Goal: Subscribe to service/newsletter

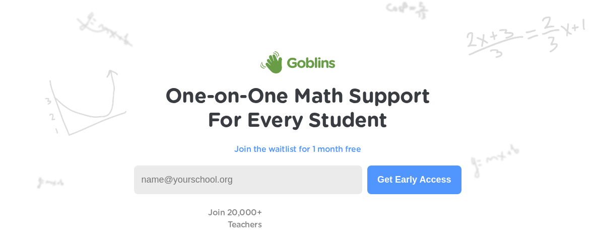
click at [408, 191] on button "Get Early Access" at bounding box center [414, 180] width 94 height 29
click at [391, 175] on button "Get Early Access" at bounding box center [414, 180] width 94 height 29
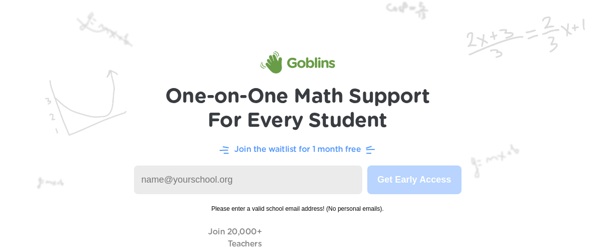
click at [69, 205] on img at bounding box center [297, 136] width 595 height 272
click at [224, 185] on input at bounding box center [248, 180] width 229 height 29
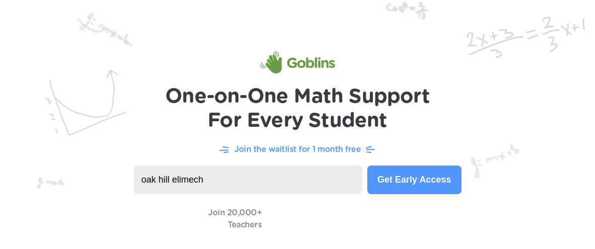
click at [409, 180] on button "Get Early Access" at bounding box center [414, 180] width 94 height 29
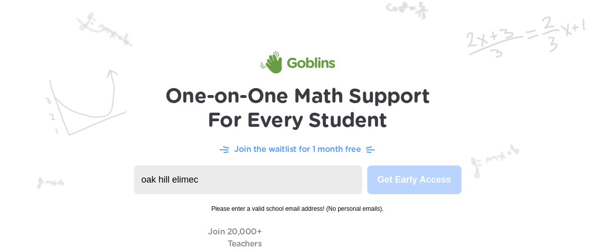
click at [221, 186] on input "oak hill elimec" at bounding box center [248, 180] width 229 height 29
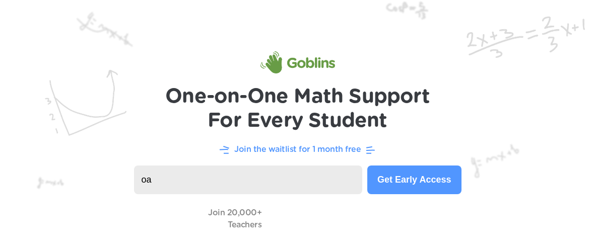
type input "o"
click at [189, 208] on div "Join 20,000+ Teachers" at bounding box center [297, 218] width 555 height 29
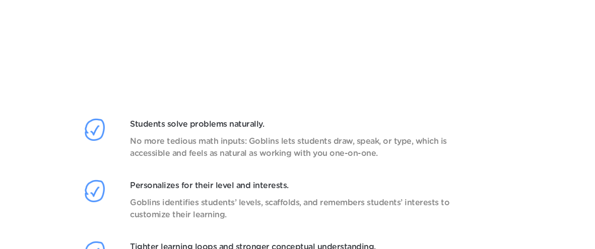
scroll to position [940, 0]
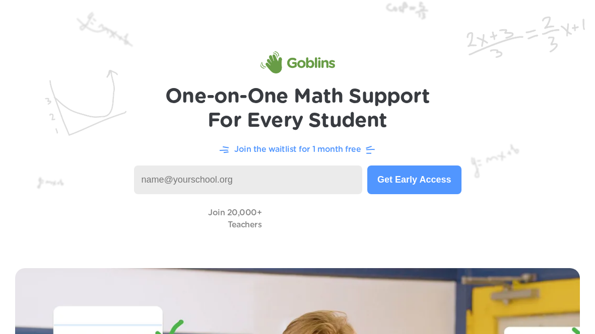
click at [256, 153] on p "Join the waitlist for 1 month free" at bounding box center [297, 150] width 126 height 12
